Goal: Task Accomplishment & Management: Manage account settings

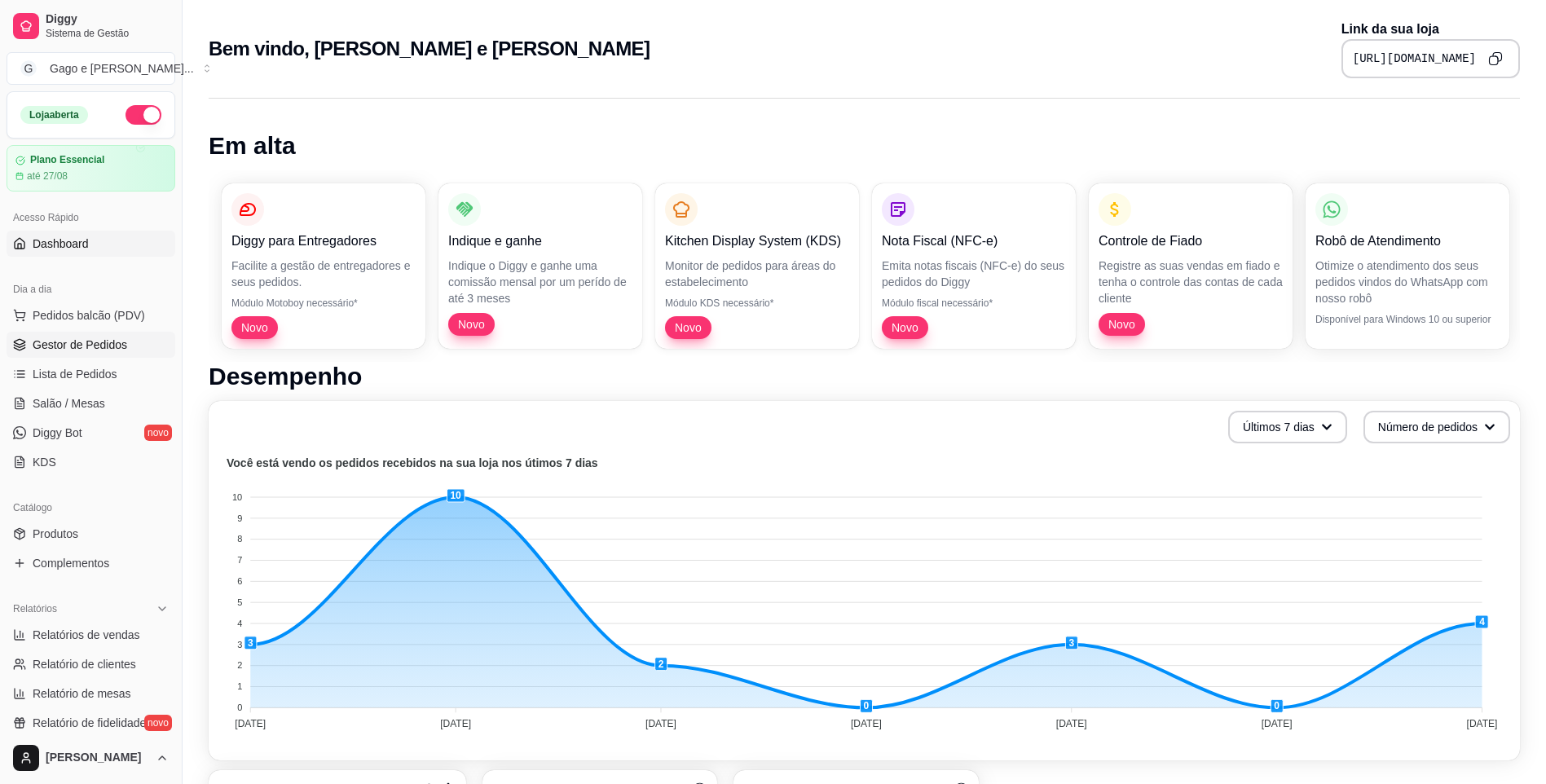
click at [103, 340] on span "Gestor de Pedidos" at bounding box center [80, 344] width 94 height 16
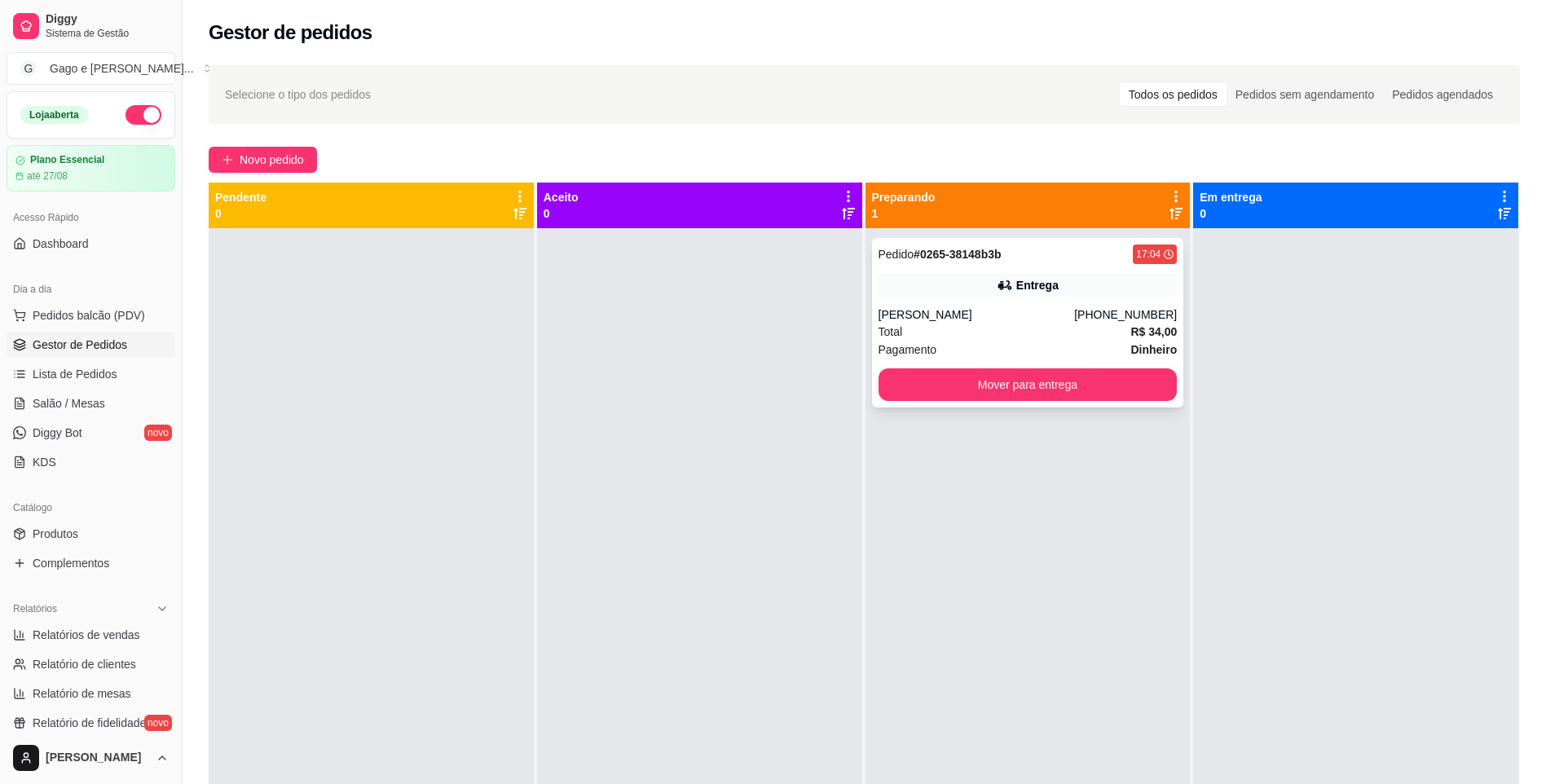
click at [1012, 327] on div "Total R$ 34,00" at bounding box center [1028, 331] width 300 height 18
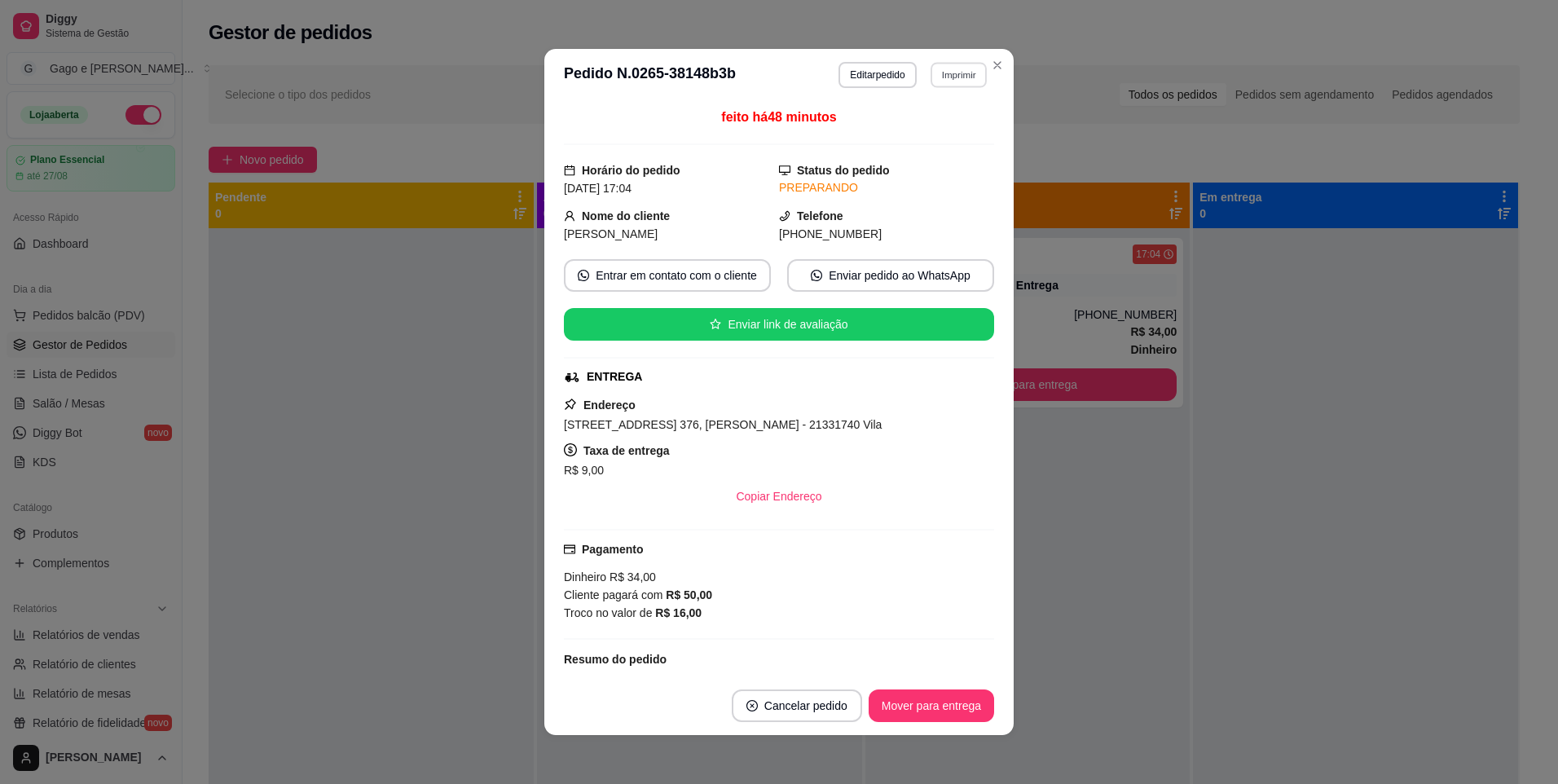
click at [933, 79] on button "Imprimir" at bounding box center [958, 74] width 56 height 25
click at [925, 125] on button "IMPRESSORA ELGIN I8" at bounding box center [918, 131] width 126 height 25
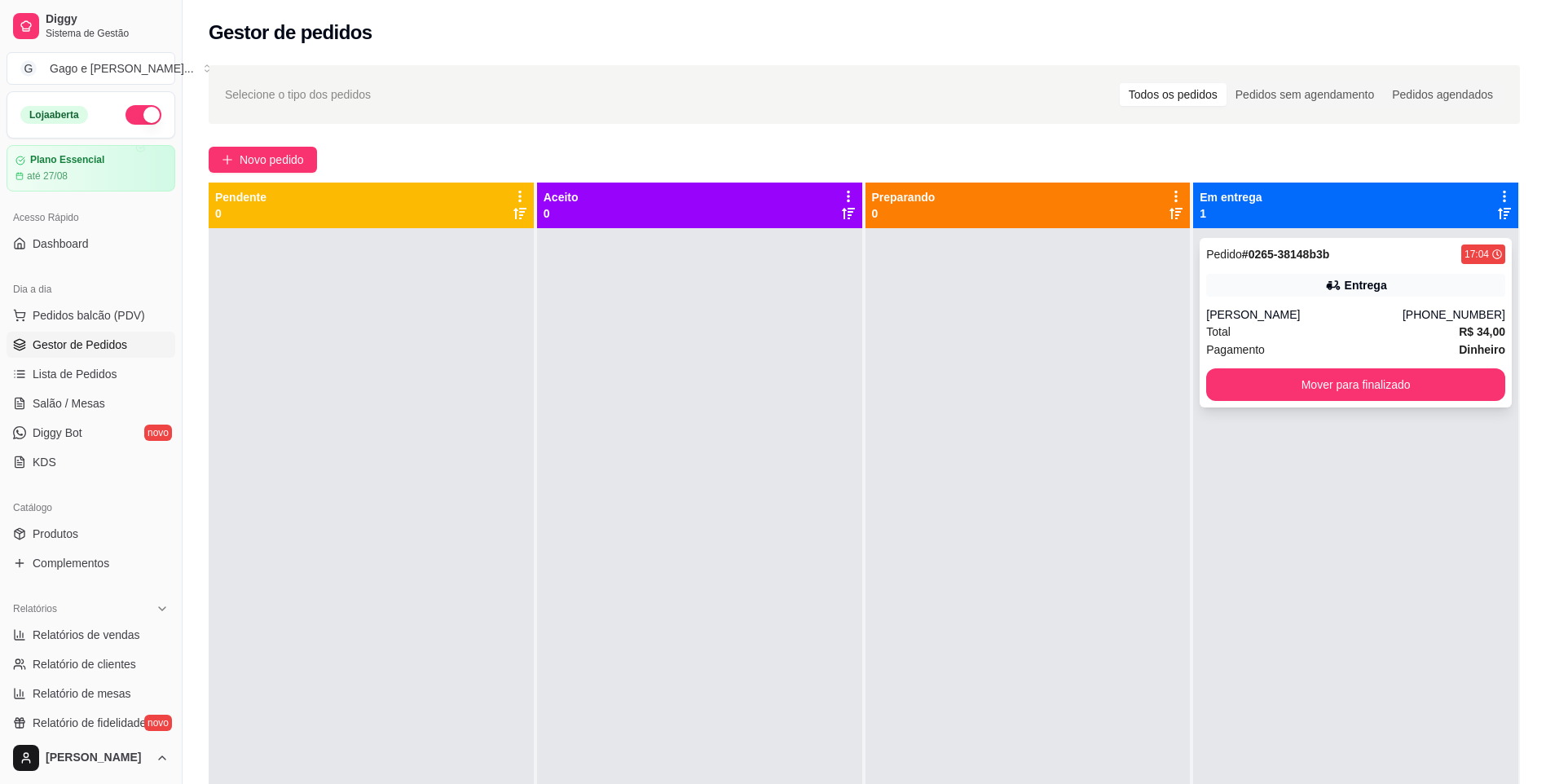
click at [1319, 260] on strong "# 0265-38148b3b" at bounding box center [1285, 254] width 87 height 13
click at [1403, 309] on div "[PERSON_NAME]" at bounding box center [1304, 314] width 196 height 16
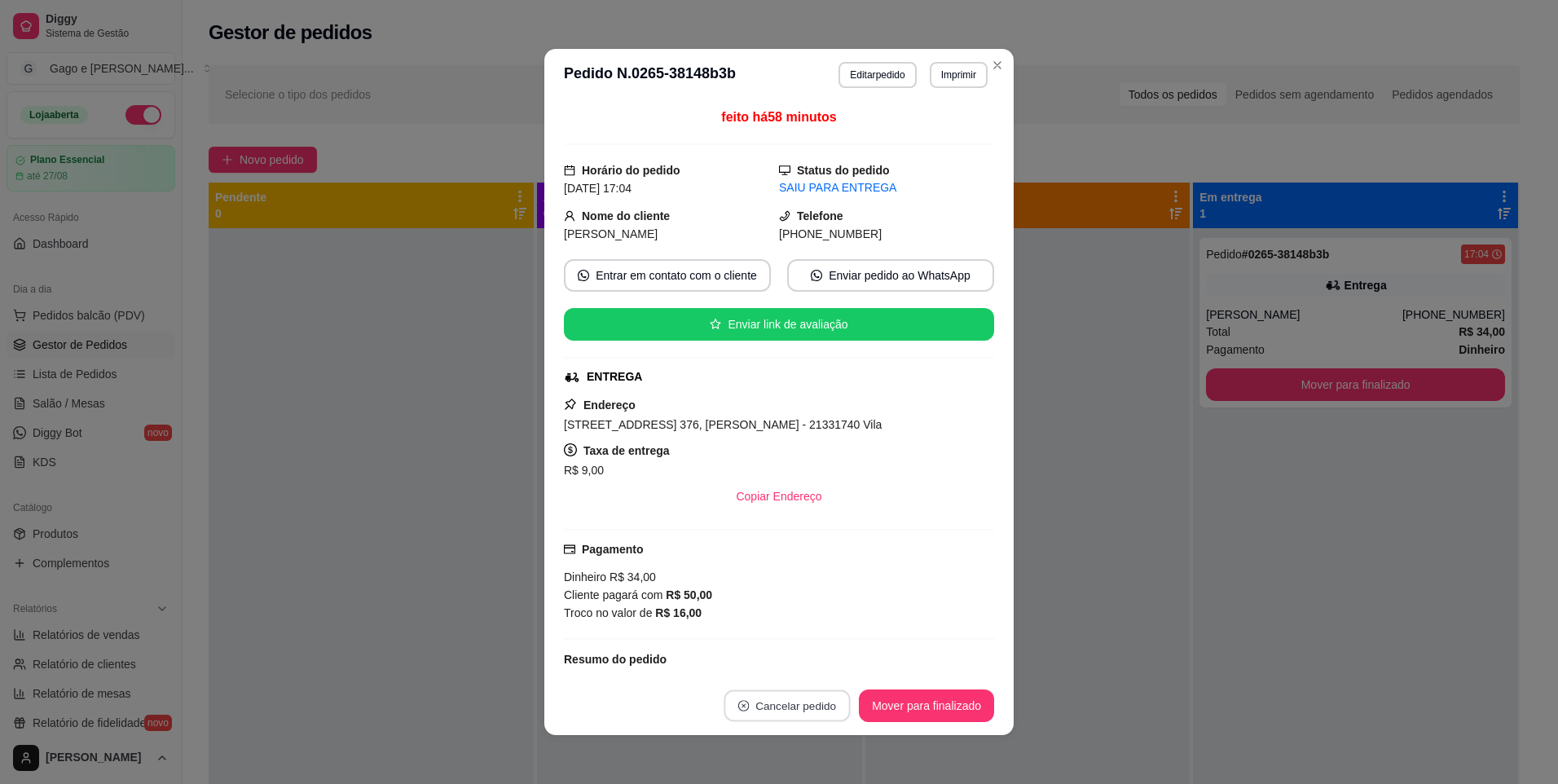
click at [802, 706] on button "Cancelar pedido" at bounding box center [788, 706] width 126 height 32
click at [821, 659] on button "Sim" at bounding box center [826, 665] width 63 height 32
